Goal: Check status: Check status

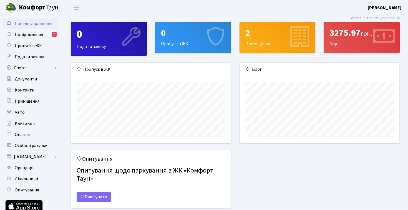
scroll to position [80, 160]
click at [21, 123] on span "Квитанції" at bounding box center [25, 123] width 20 height 6
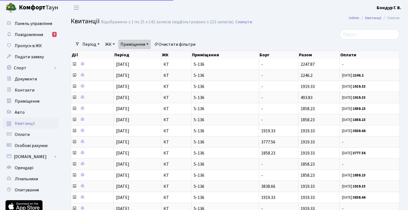
select select "25"
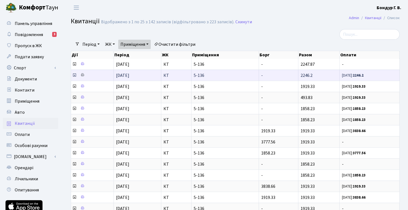
click at [89, 72] on td at bounding box center [92, 75] width 43 height 11
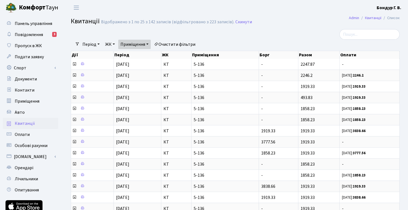
click at [139, 45] on link "Приміщення" at bounding box center [134, 44] width 32 height 9
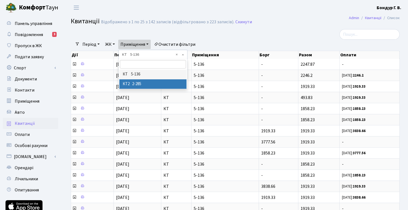
click at [137, 88] on li "КТ2 2-285" at bounding box center [152, 84] width 67 height 10
